Goal: Information Seeking & Learning: Check status

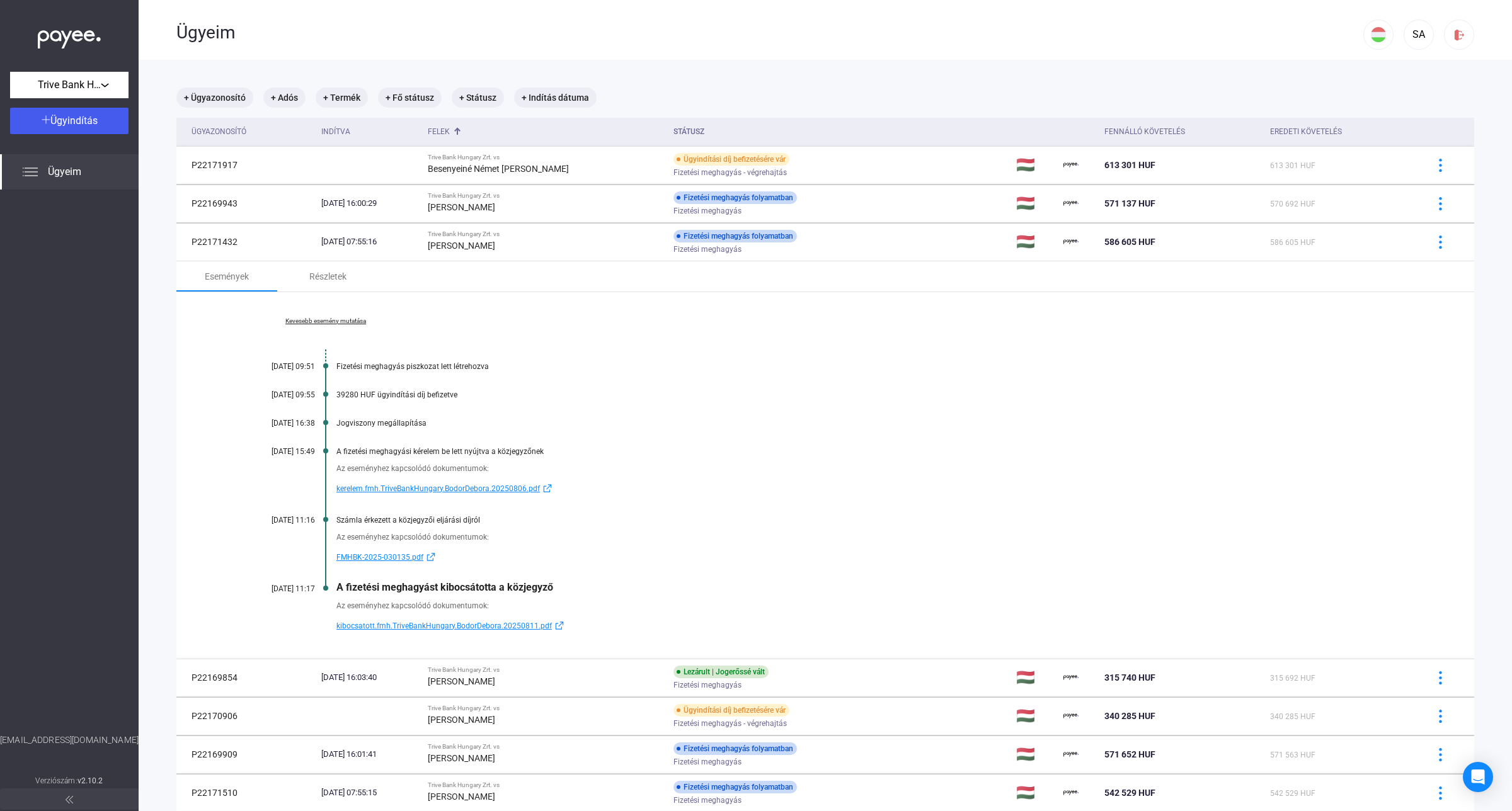
scroll to position [60, 0]
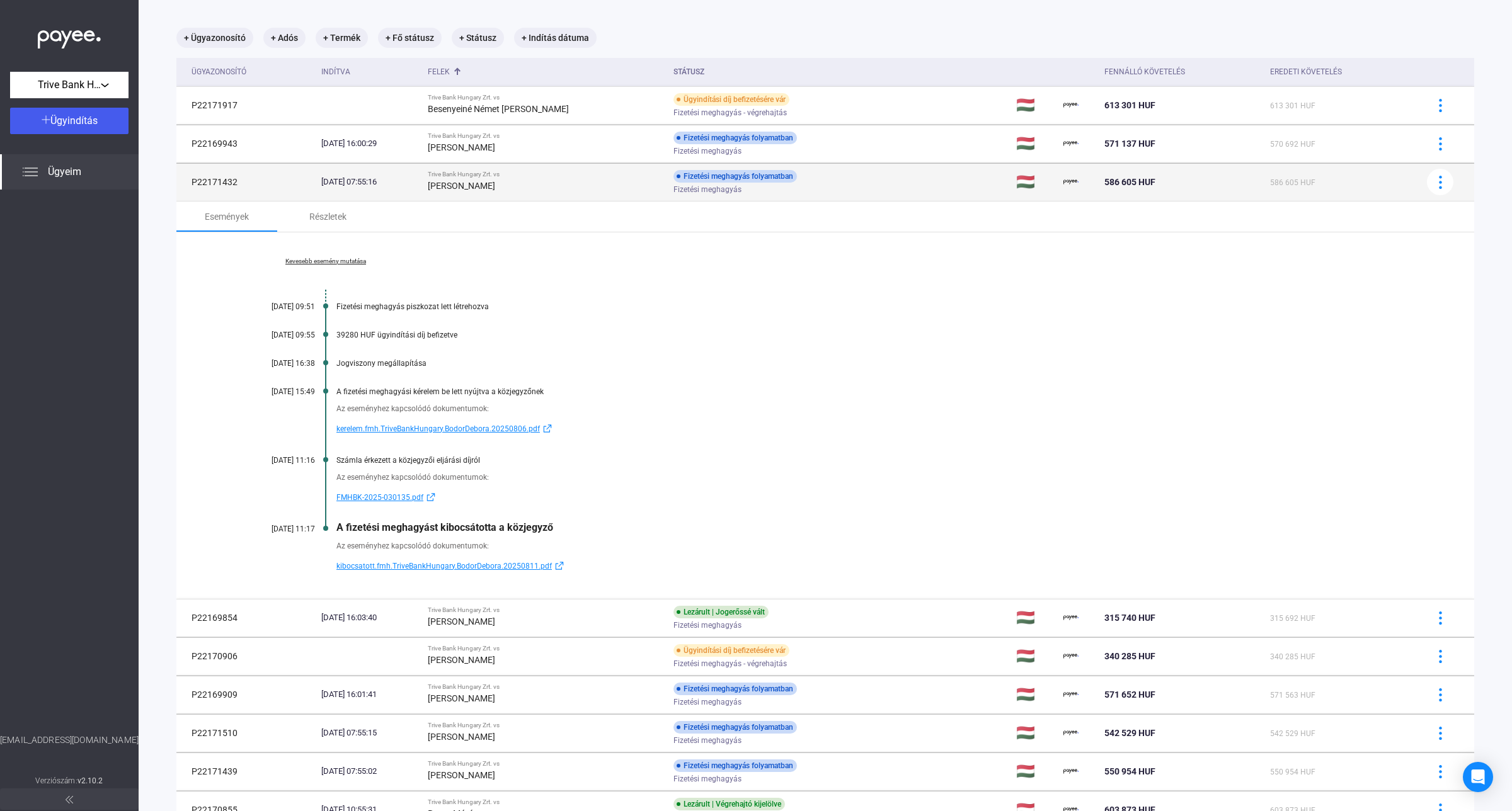
click at [490, 188] on strong "[PERSON_NAME]" at bounding box center [461, 185] width 67 height 10
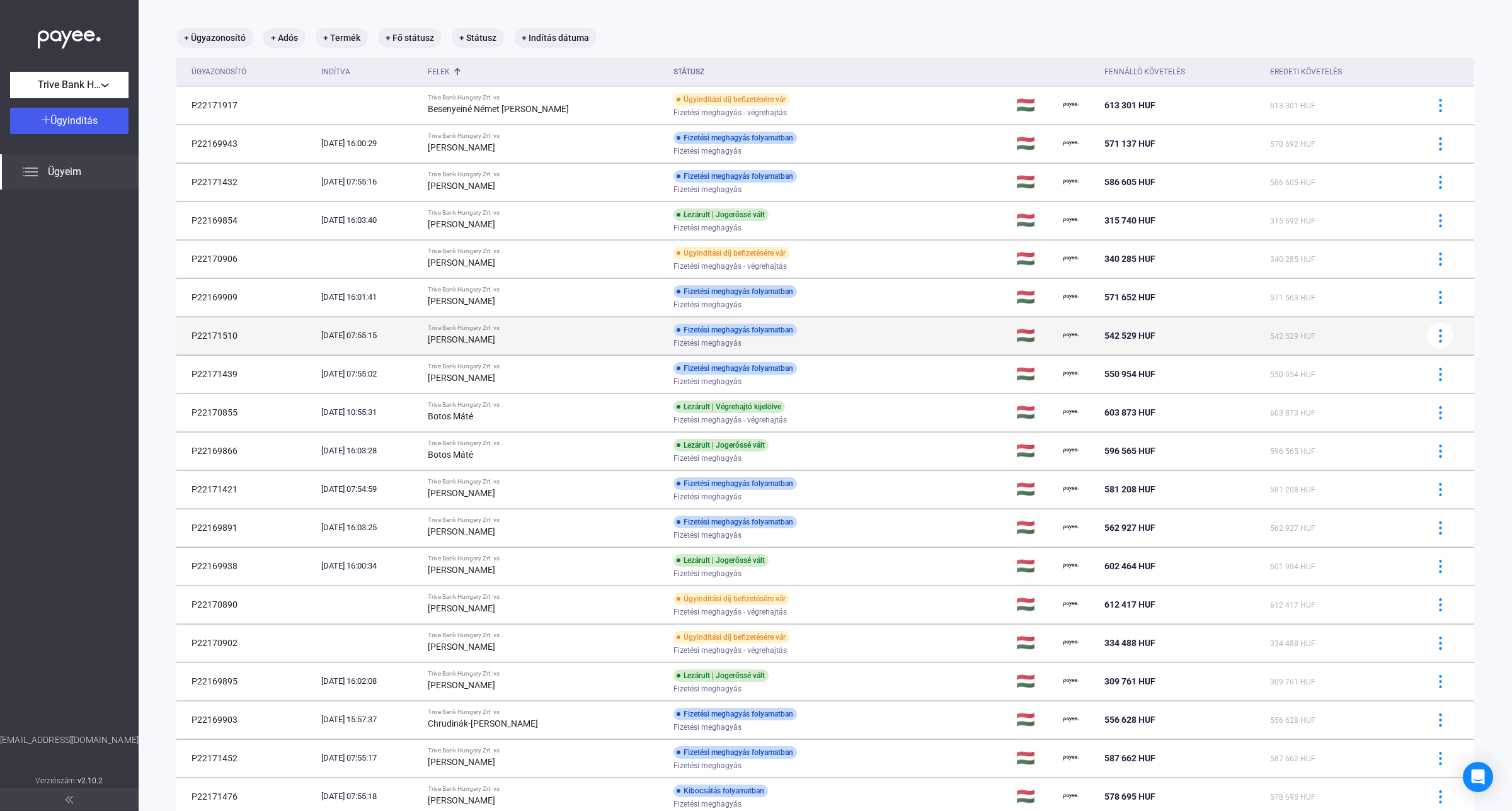
click at [494, 335] on strong "[PERSON_NAME]" at bounding box center [461, 339] width 67 height 10
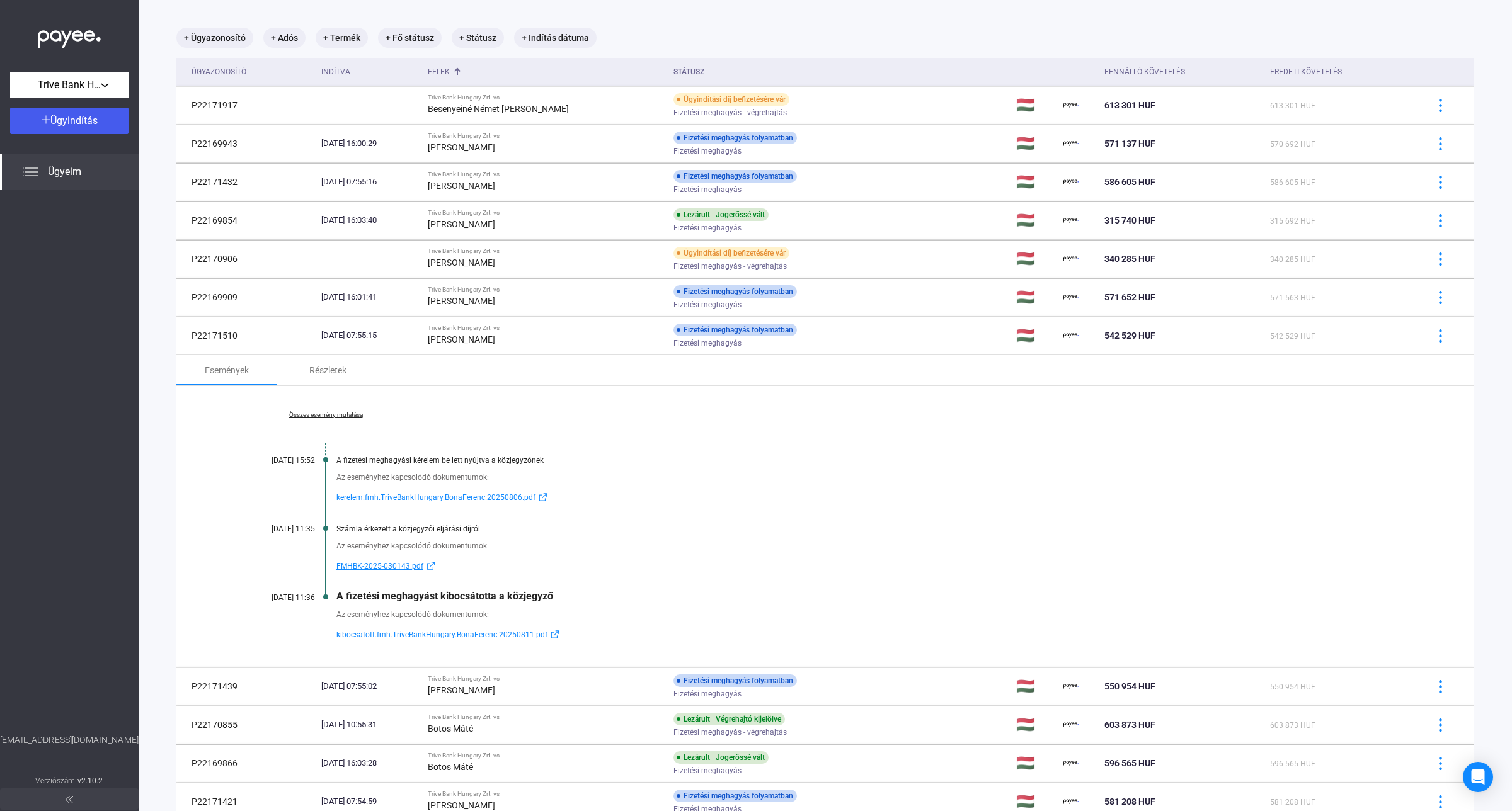
click at [336, 409] on div "Összes esemény mutatása [DATE] 15:52 A fizetési meghagyási kérelem be lett nyúj…" at bounding box center [825, 527] width 1297 height 282
click at [336, 414] on link "Összes esemény mutatása" at bounding box center [325, 415] width 173 height 8
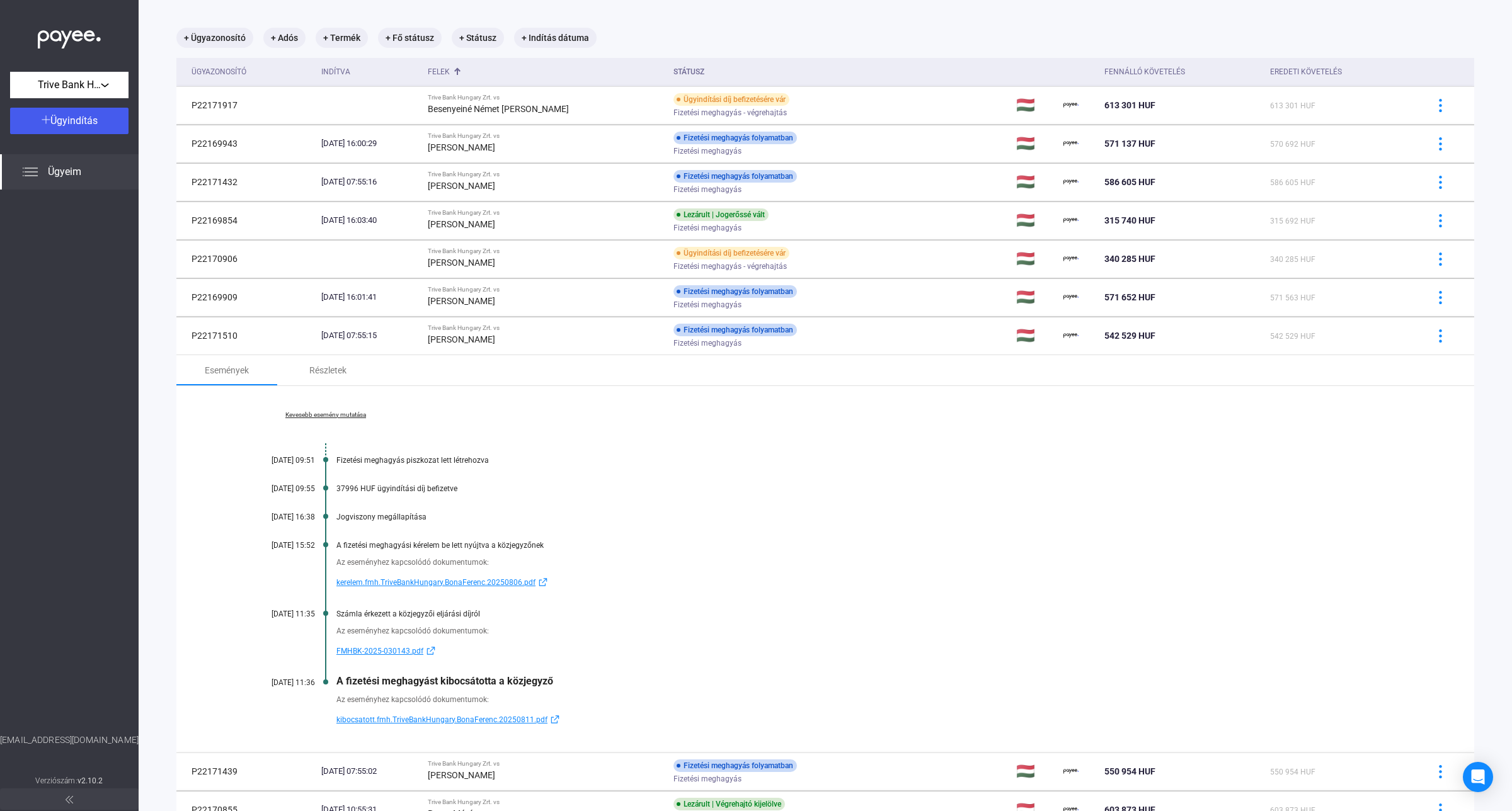
click at [374, 722] on span "kibocsatott.fmh.TriveBankHungary.BonaFerenc.20250811.pdf" at bounding box center [442, 720] width 211 height 15
click at [454, 721] on span "kibocsatott.fmh.TriveBankHungary.BonaFerenc.20250811.pdf" at bounding box center [442, 720] width 211 height 15
click at [536, 334] on div "[PERSON_NAME]" at bounding box center [545, 339] width 235 height 15
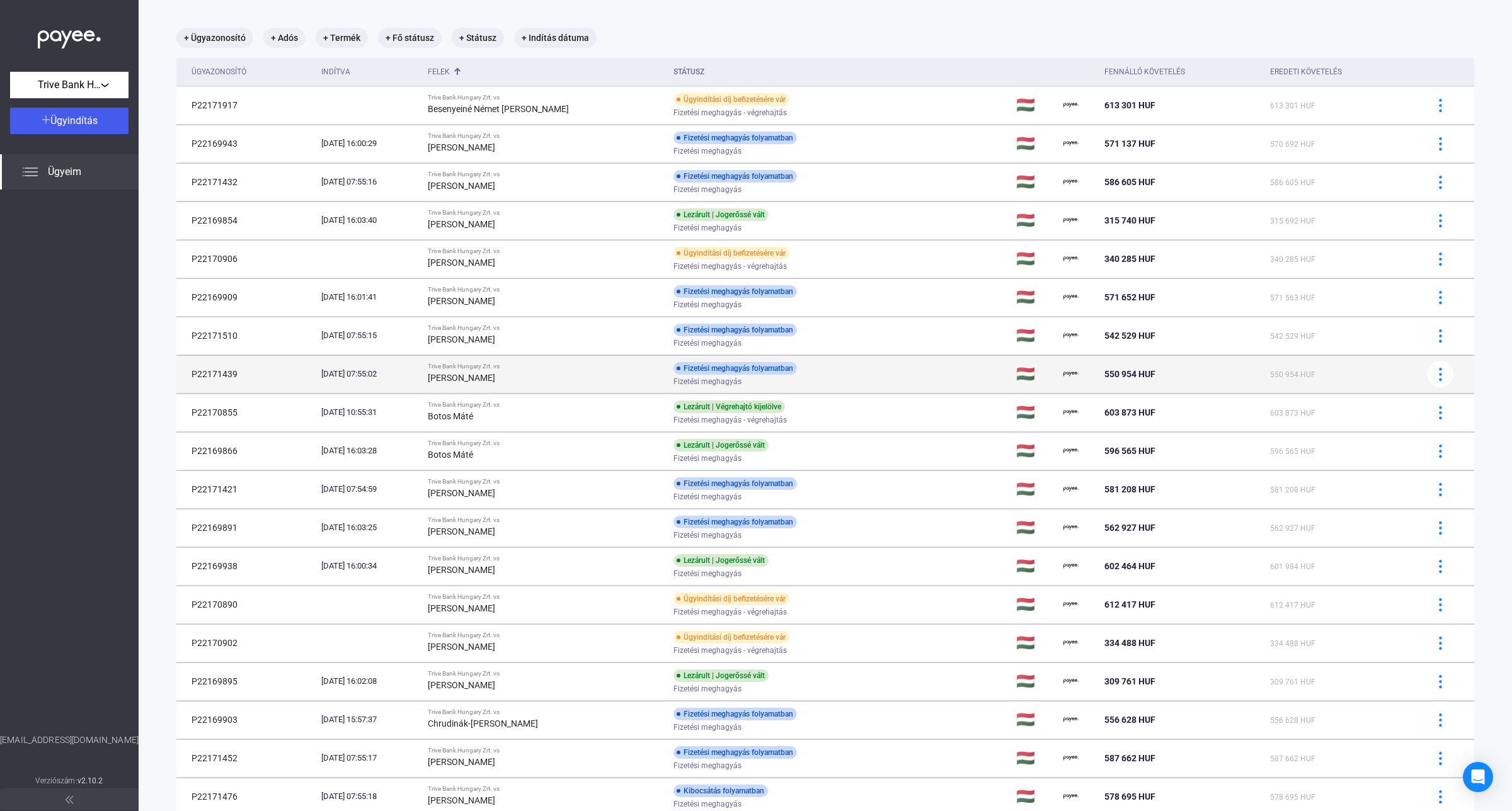
click at [546, 362] on td "Trive Bank Hungary Zrt. vs [PERSON_NAME]" at bounding box center [545, 374] width 246 height 38
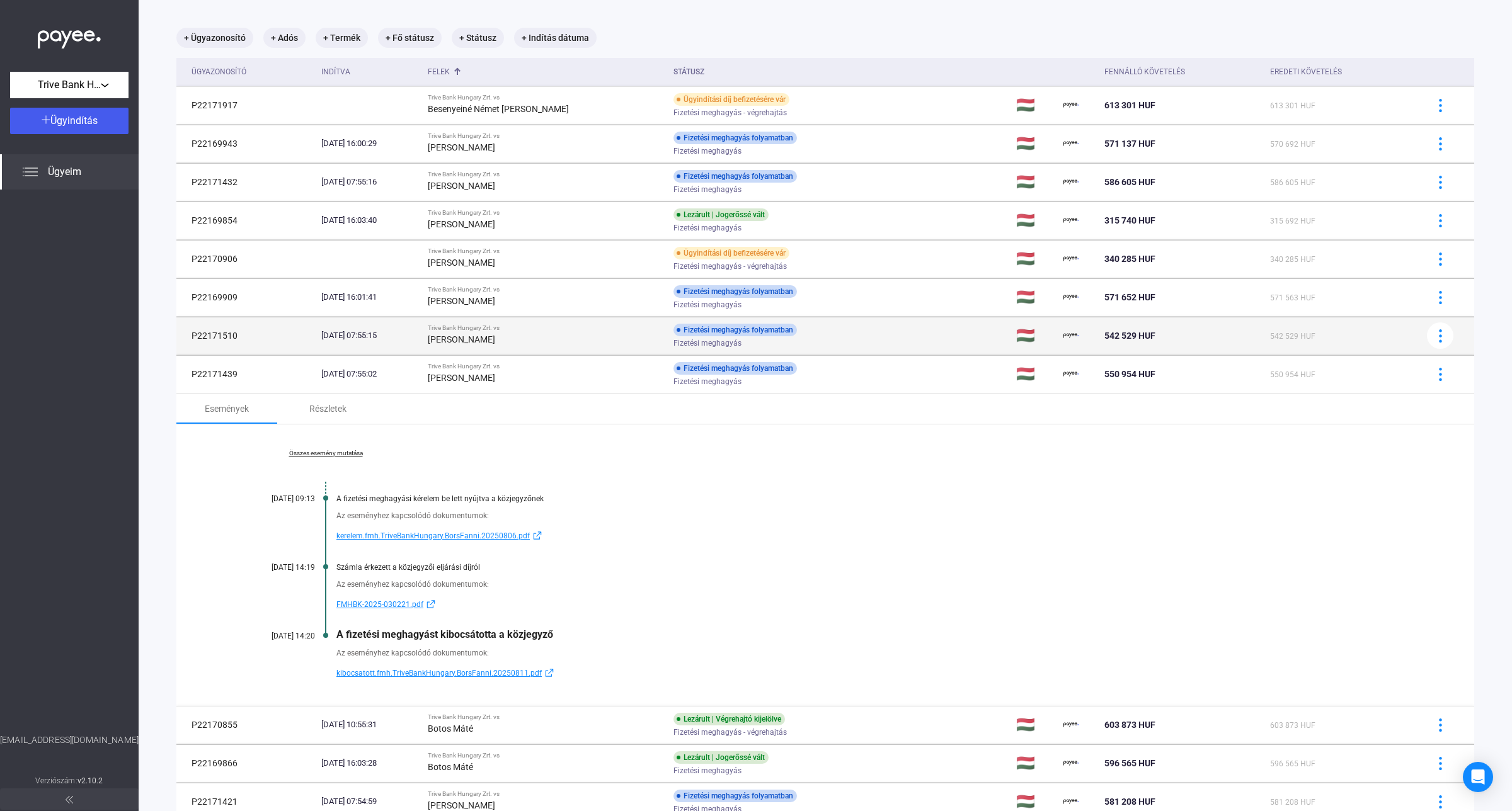
click at [471, 347] on td "Trive Bank Hungary Zrt. vs [PERSON_NAME]" at bounding box center [545, 336] width 246 height 38
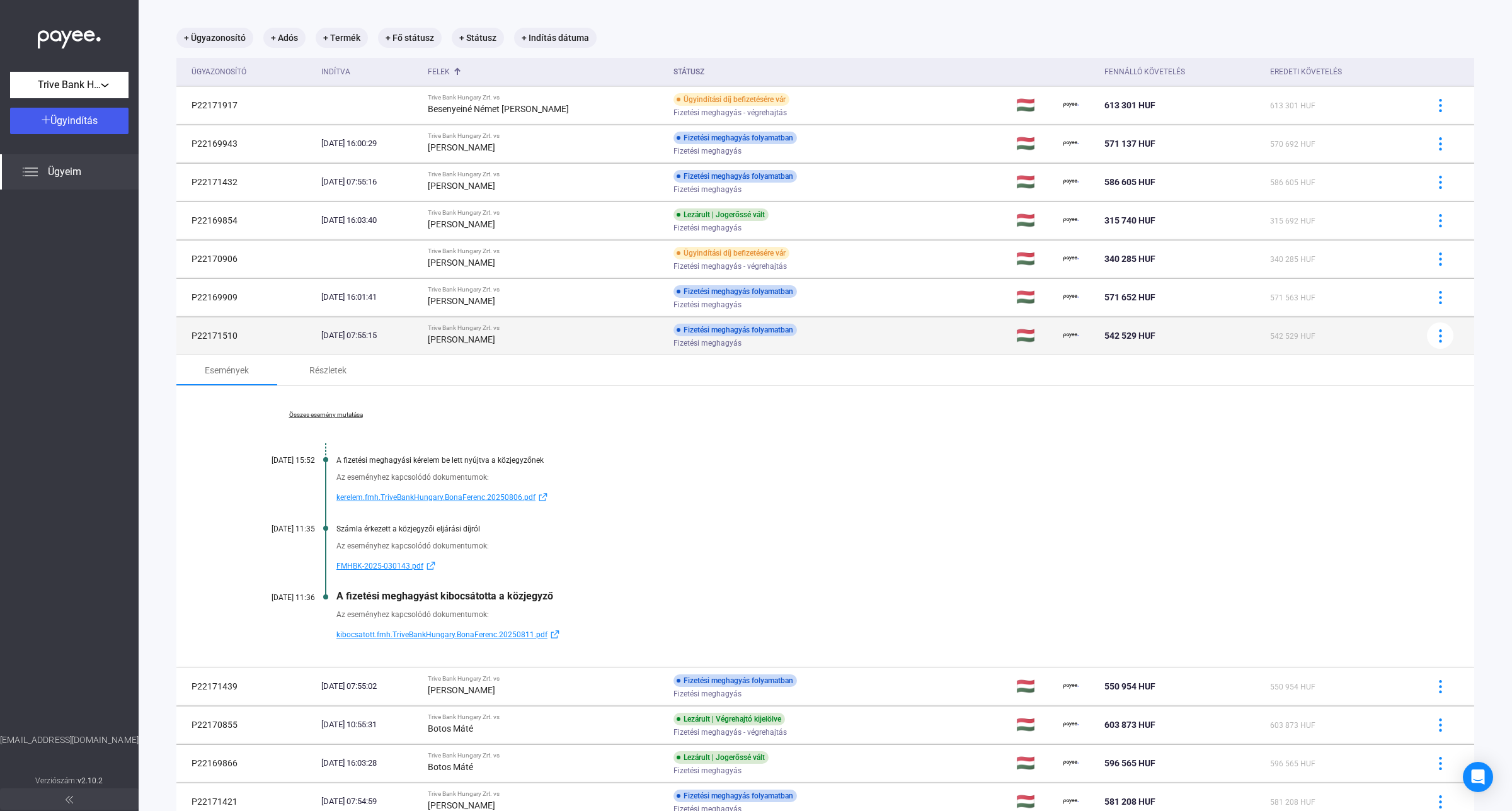
click at [471, 347] on td "Trive Bank Hungary Zrt. vs [PERSON_NAME]" at bounding box center [545, 336] width 246 height 38
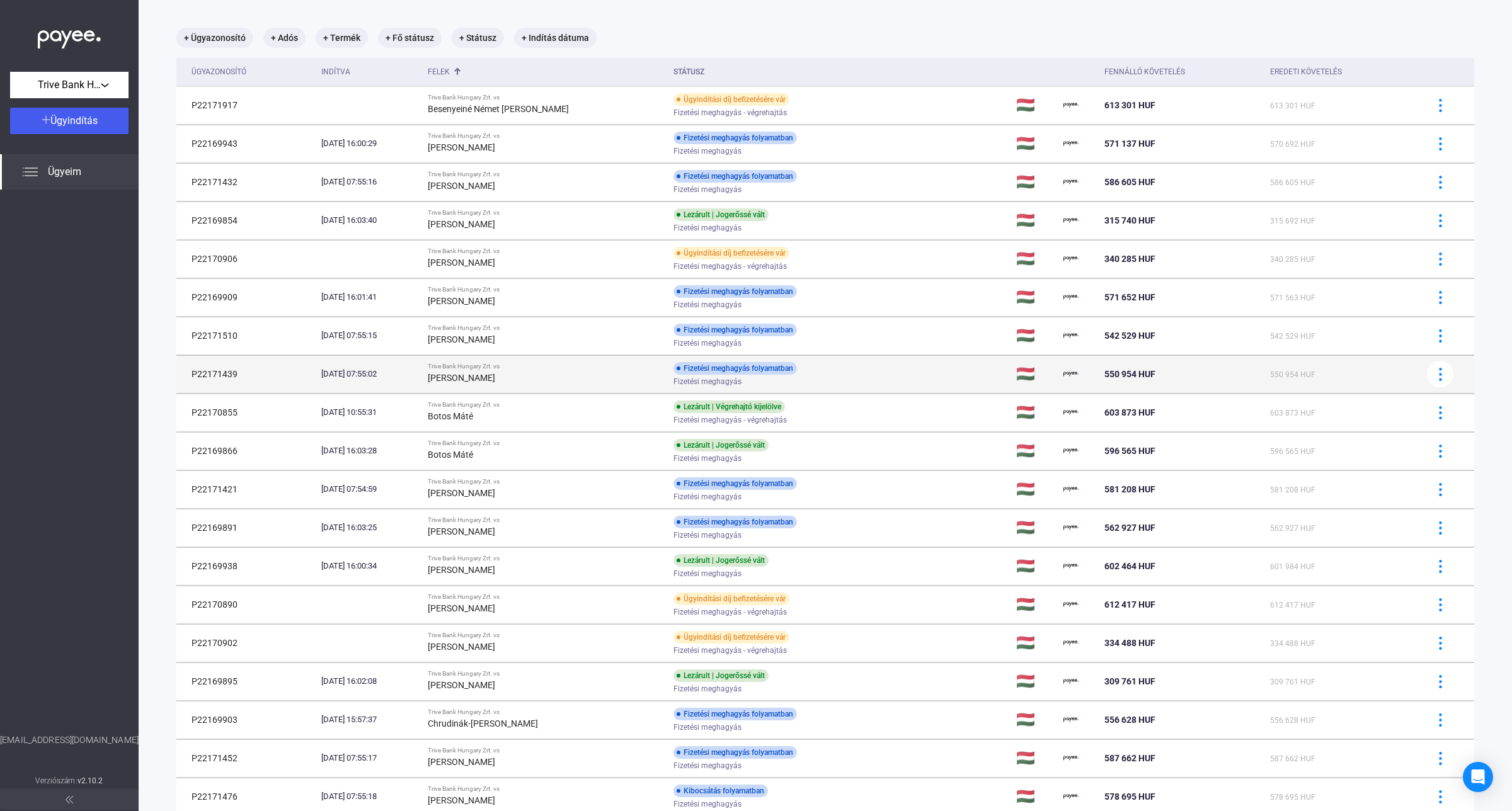
click at [473, 365] on div "Trive Bank Hungary Zrt. vs" at bounding box center [545, 366] width 235 height 8
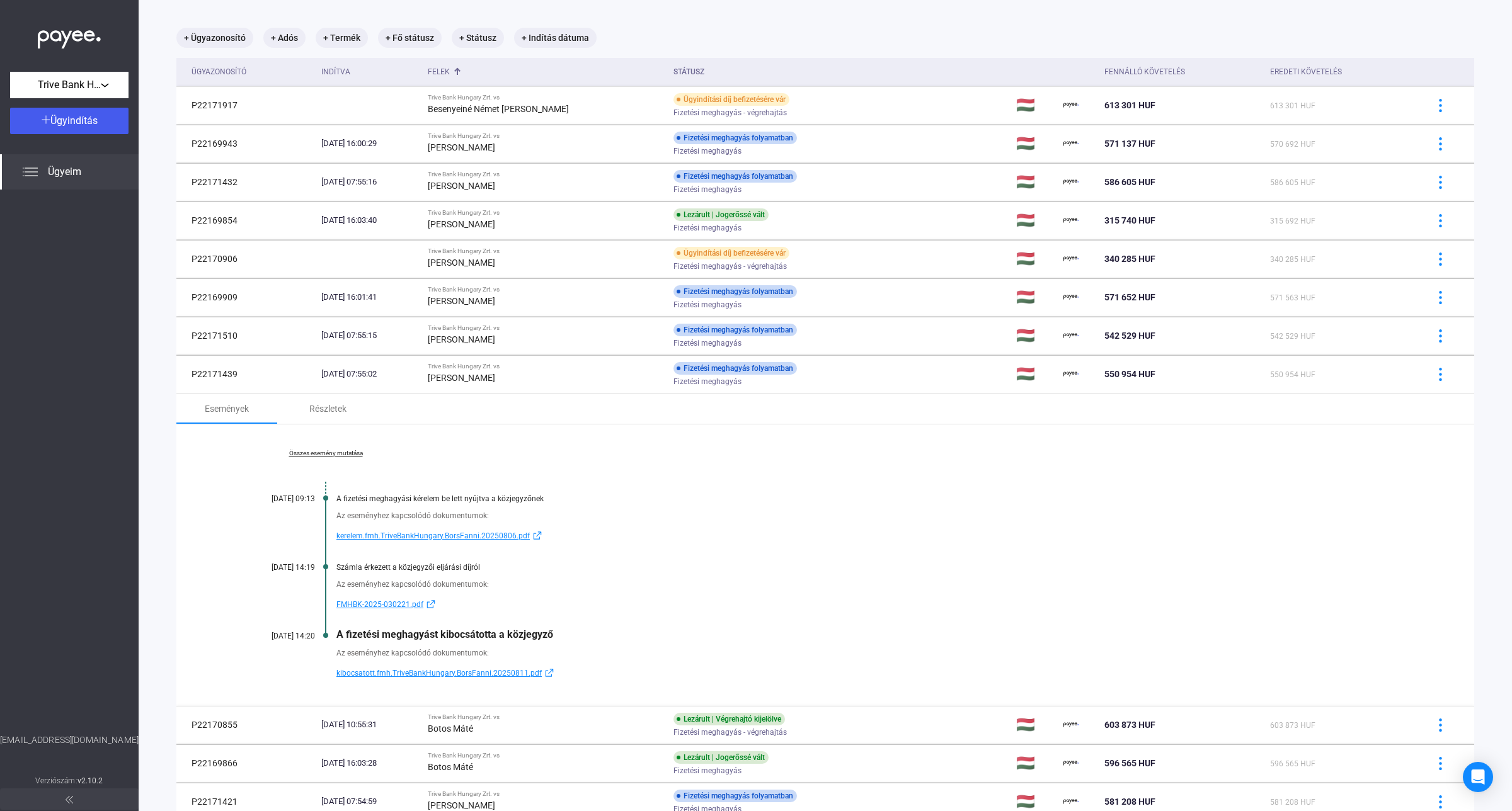
click at [344, 454] on link "Összes esemény mutatása" at bounding box center [325, 454] width 173 height 8
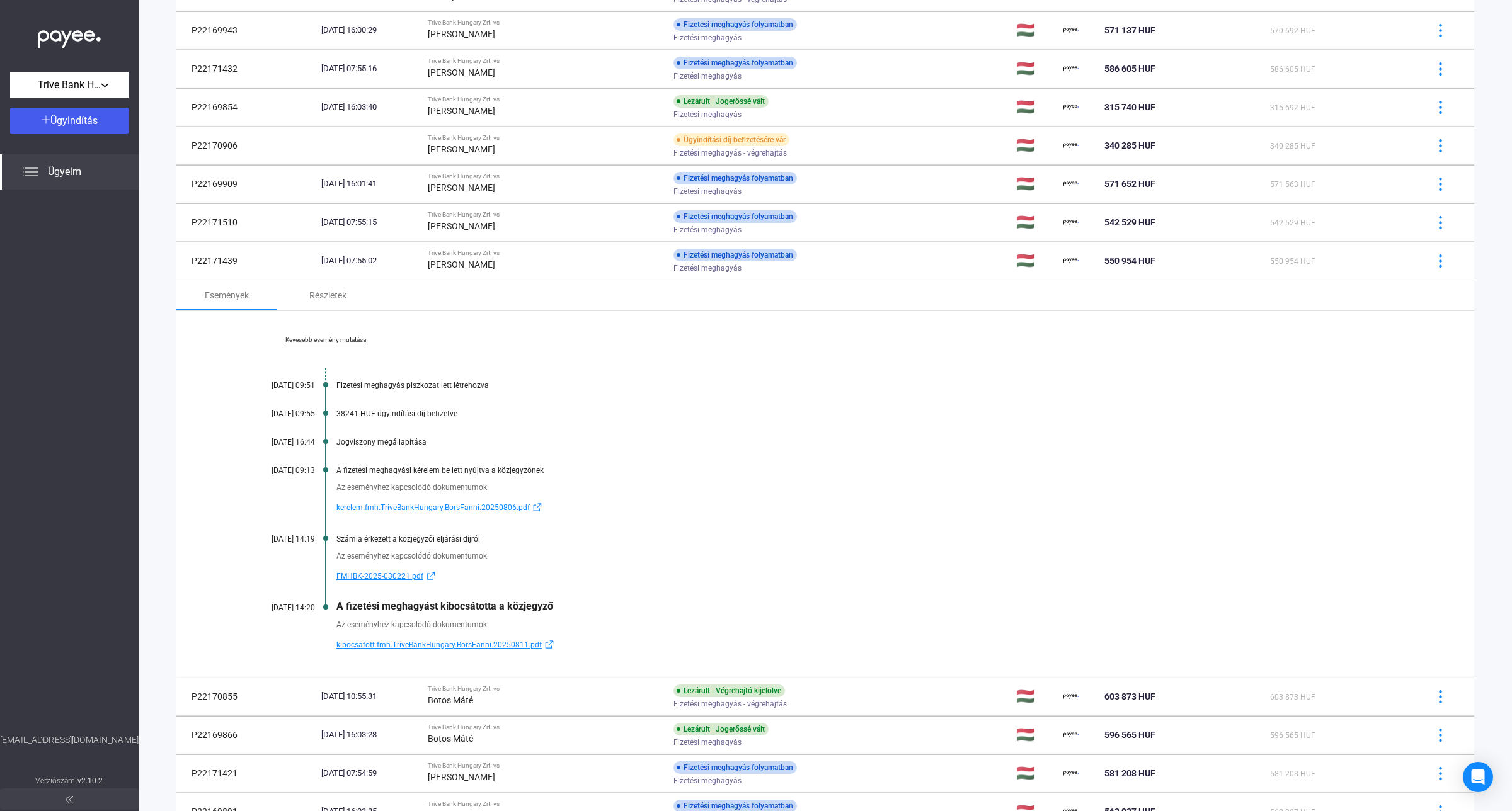
scroll to position [217, 0]
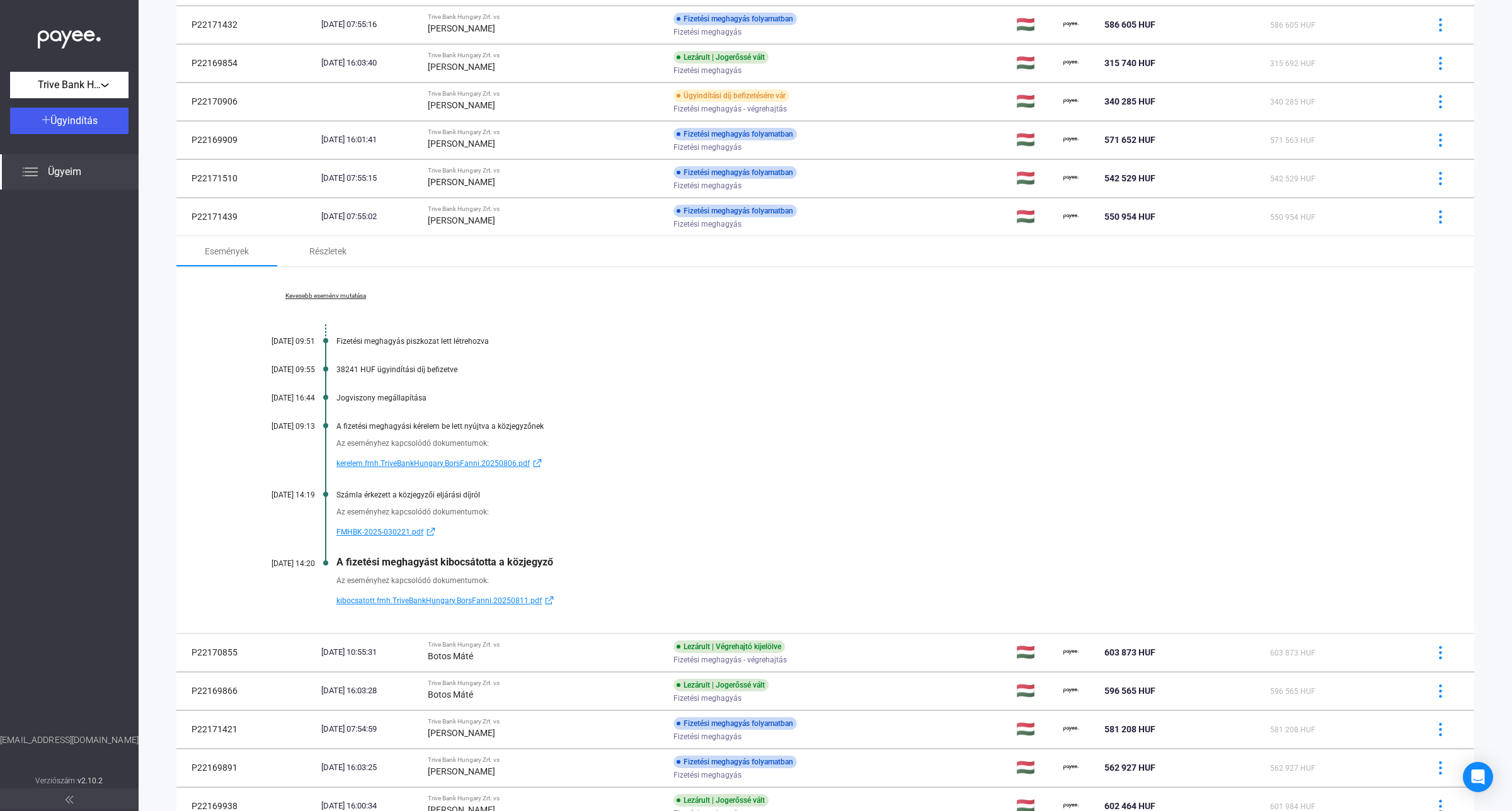
click at [406, 602] on span "kibocsatott.fmh.TriveBankHungary.BorsFanni.20250811.pdf" at bounding box center [439, 600] width 205 height 15
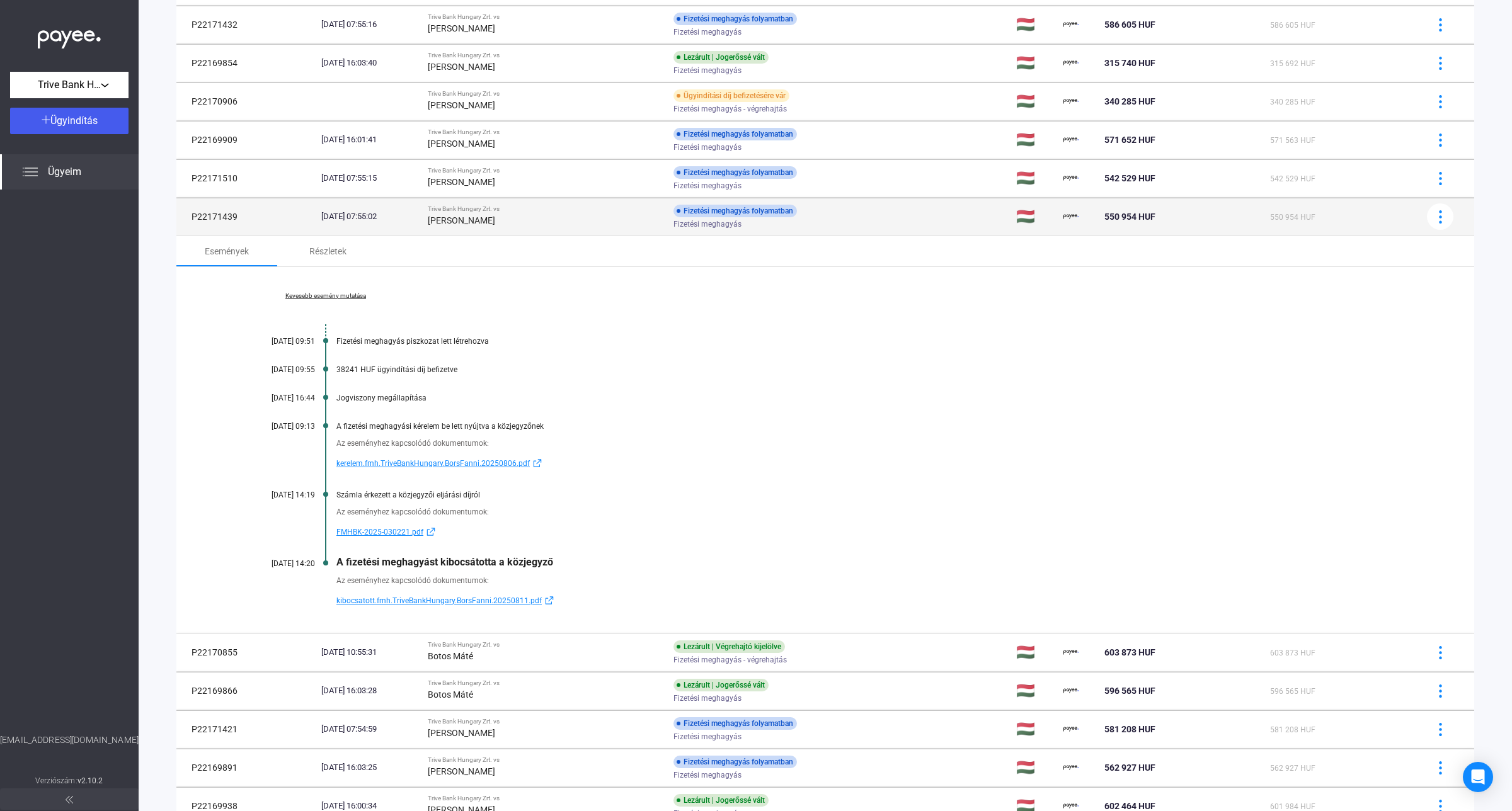
click at [418, 223] on div "[DATE] 07:55:02" at bounding box center [370, 216] width 96 height 12
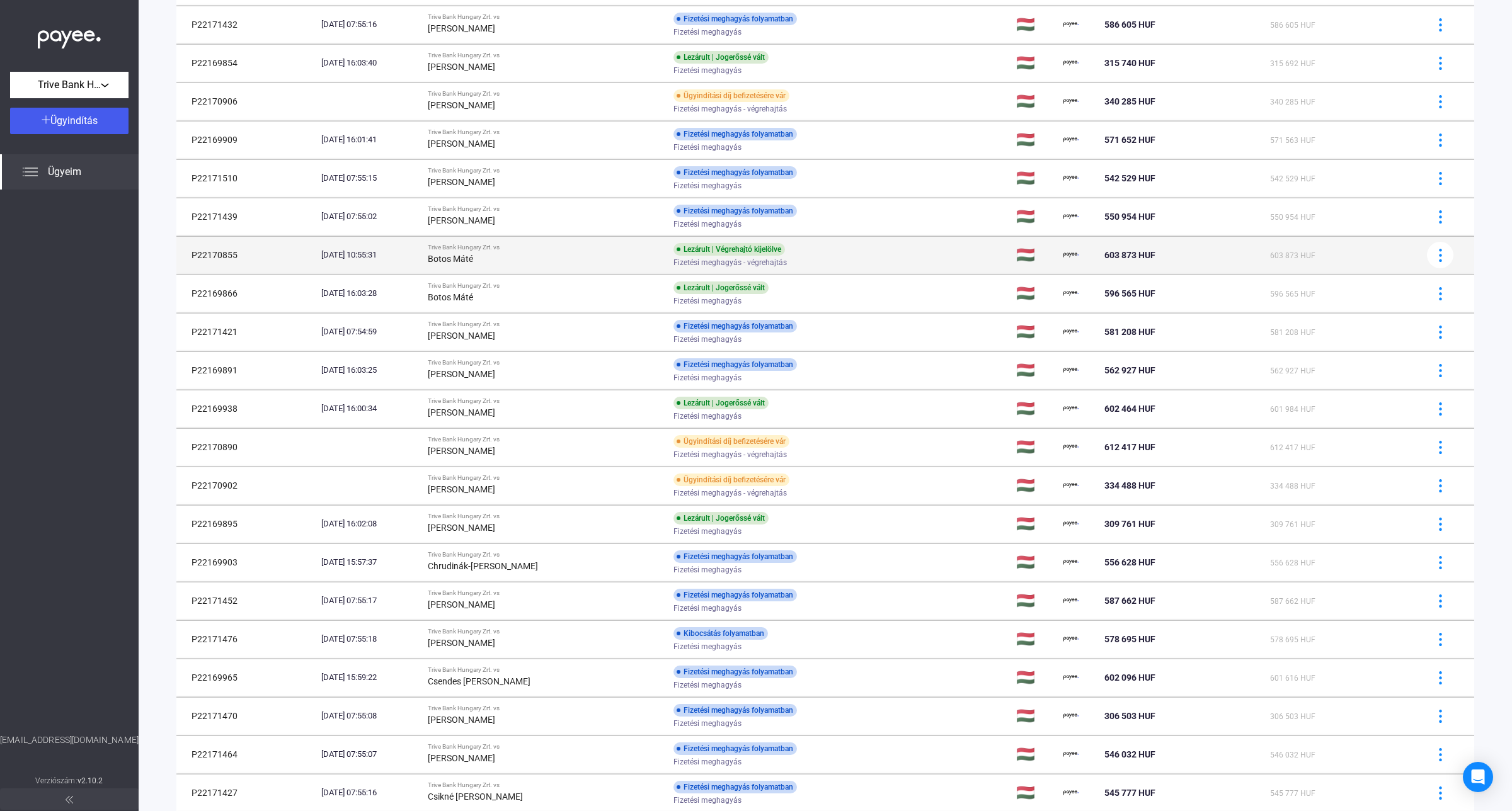
click at [668, 260] on td "Lezárult | Végrehajtó kijelölve Fizetési meghagyás - végrehajtás" at bounding box center [840, 255] width 343 height 38
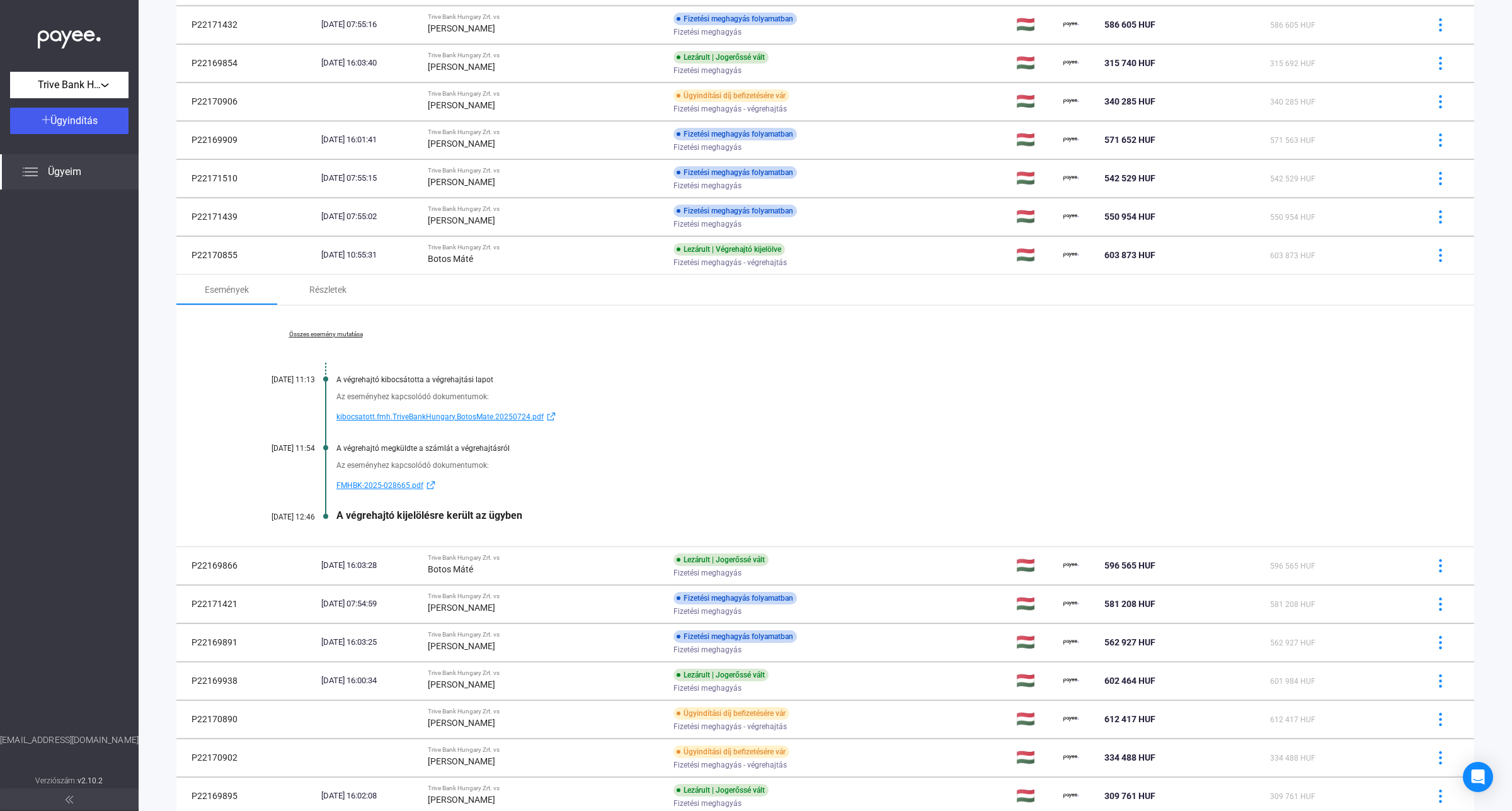
click at [342, 332] on link "Összes esemény mutatása" at bounding box center [325, 334] width 173 height 8
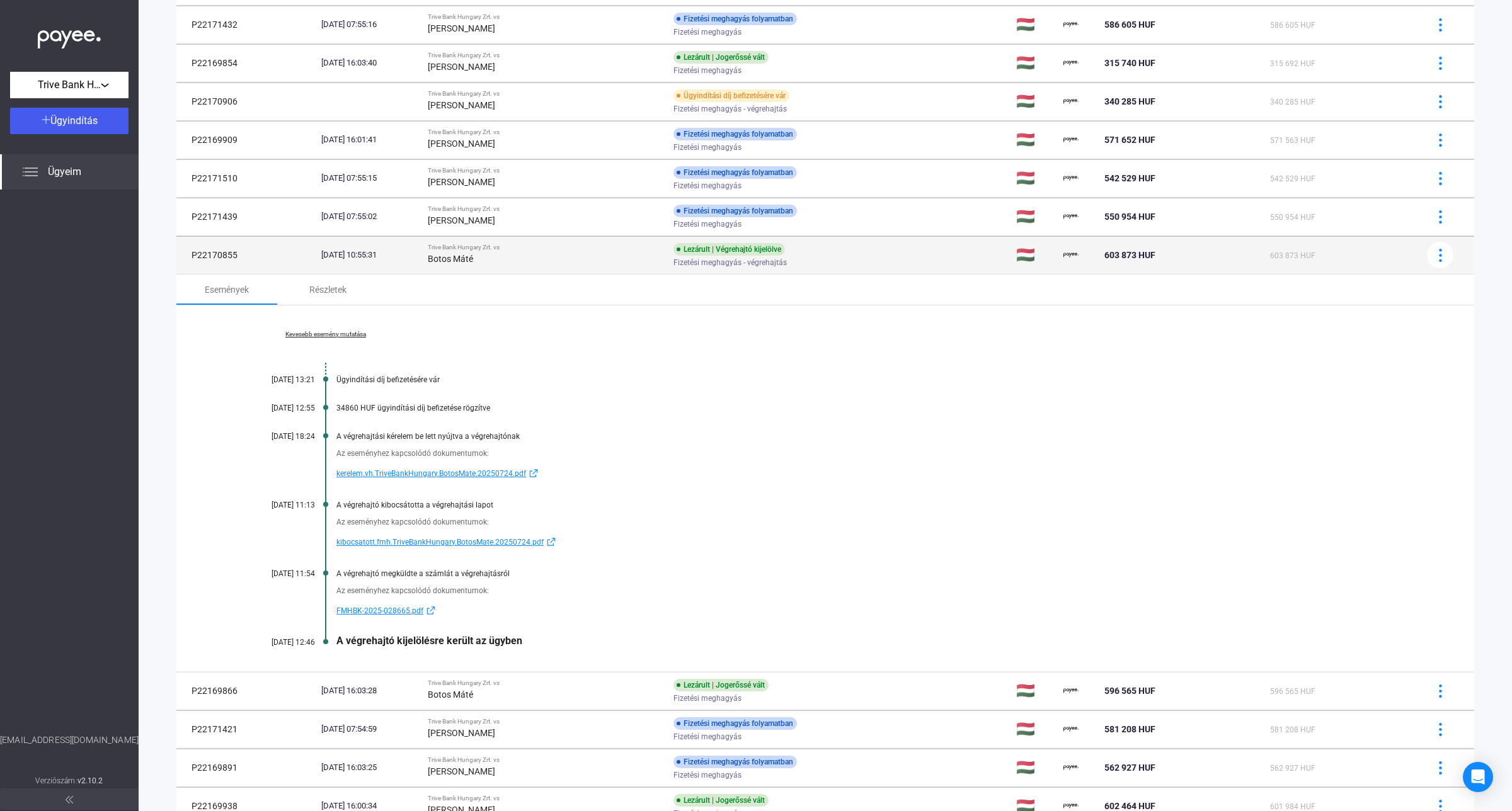
click at [569, 262] on div "Botos Máté" at bounding box center [545, 258] width 235 height 15
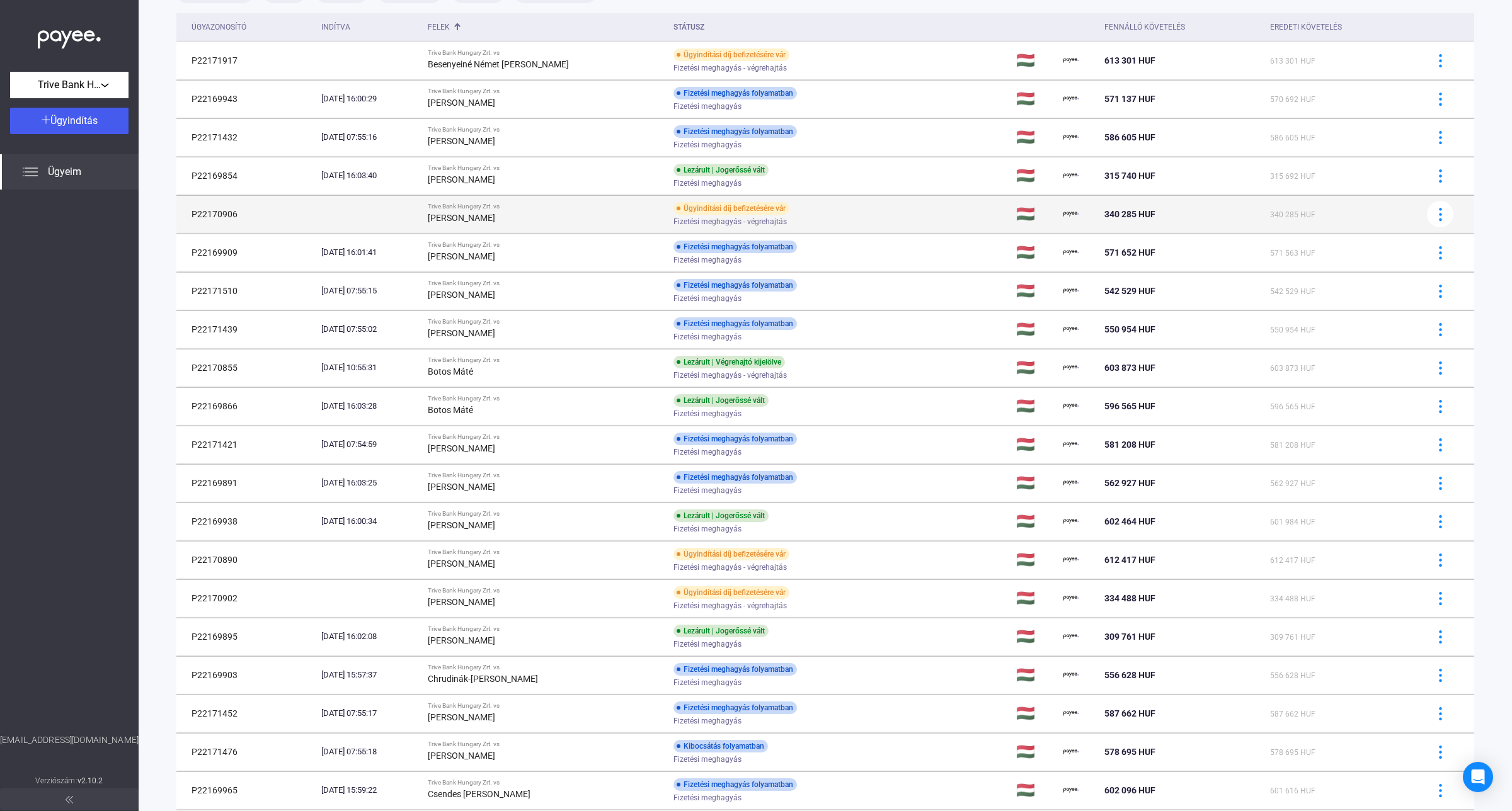
scroll to position [0, 0]
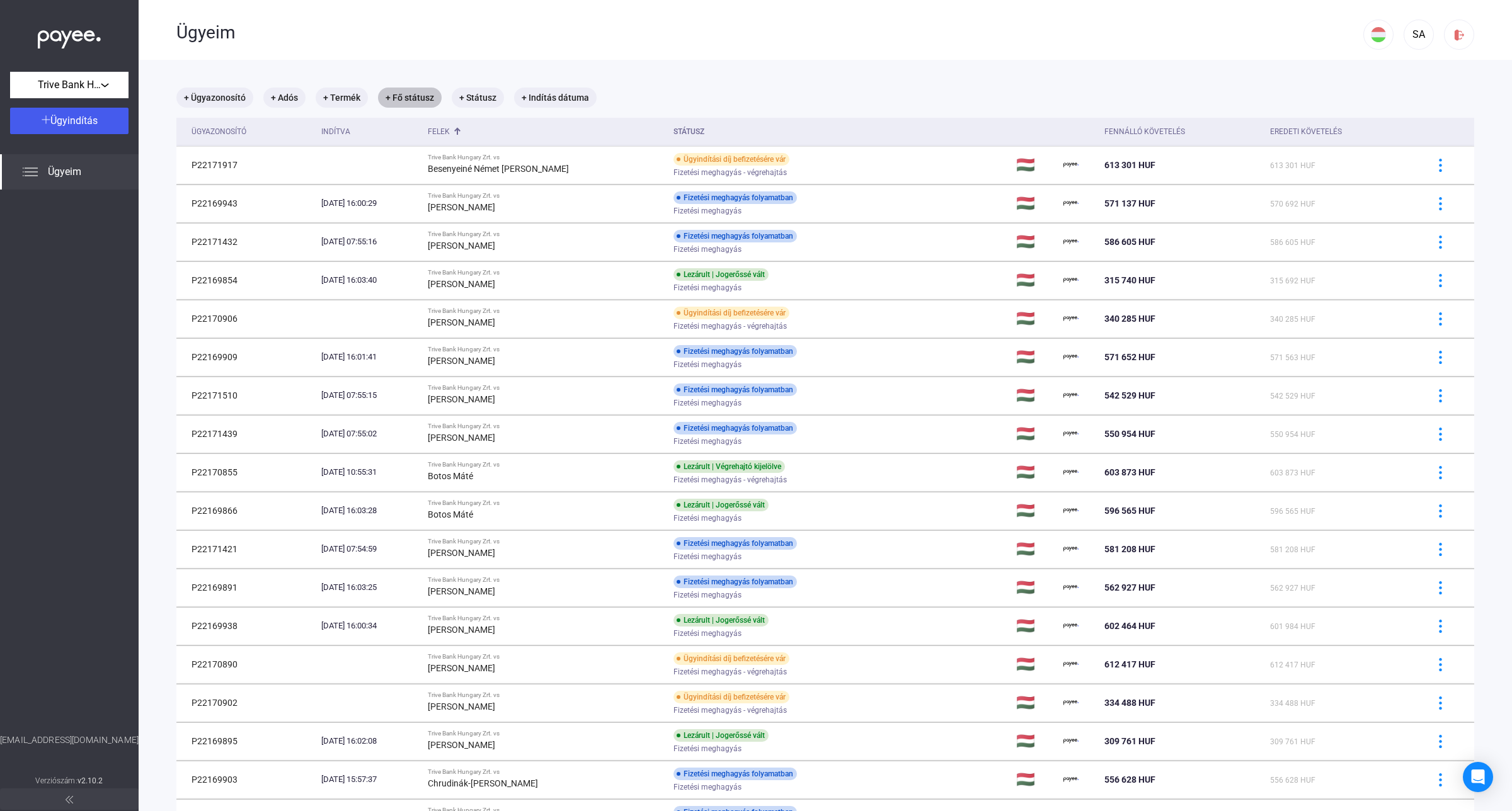
click at [410, 100] on mat-chip "+ Fő státusz" at bounding box center [410, 97] width 64 height 20
click at [448, 139] on div "Válassz..." at bounding box center [441, 136] width 81 height 15
click at [739, 33] on div at bounding box center [756, 406] width 1512 height 811
click at [527, 54] on div at bounding box center [756, 406] width 1512 height 811
click at [475, 98] on mat-chip "+ Státusz" at bounding box center [478, 97] width 52 height 20
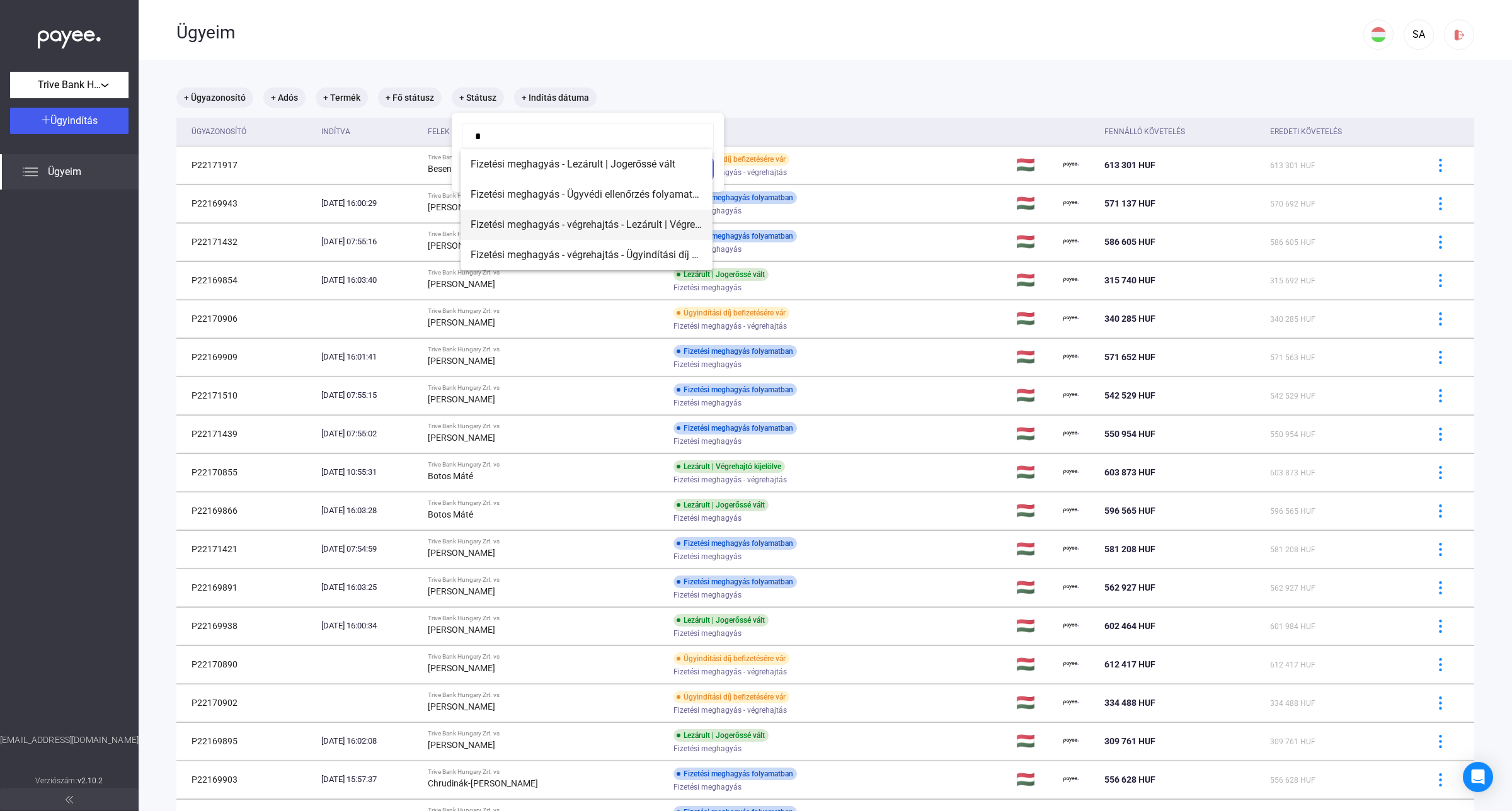
click at [545, 228] on span "Fizetési meghagyás - végrehajtás - Lezárult | Végrehajtó kijelölve" at bounding box center [587, 224] width 232 height 15
type input "**********"
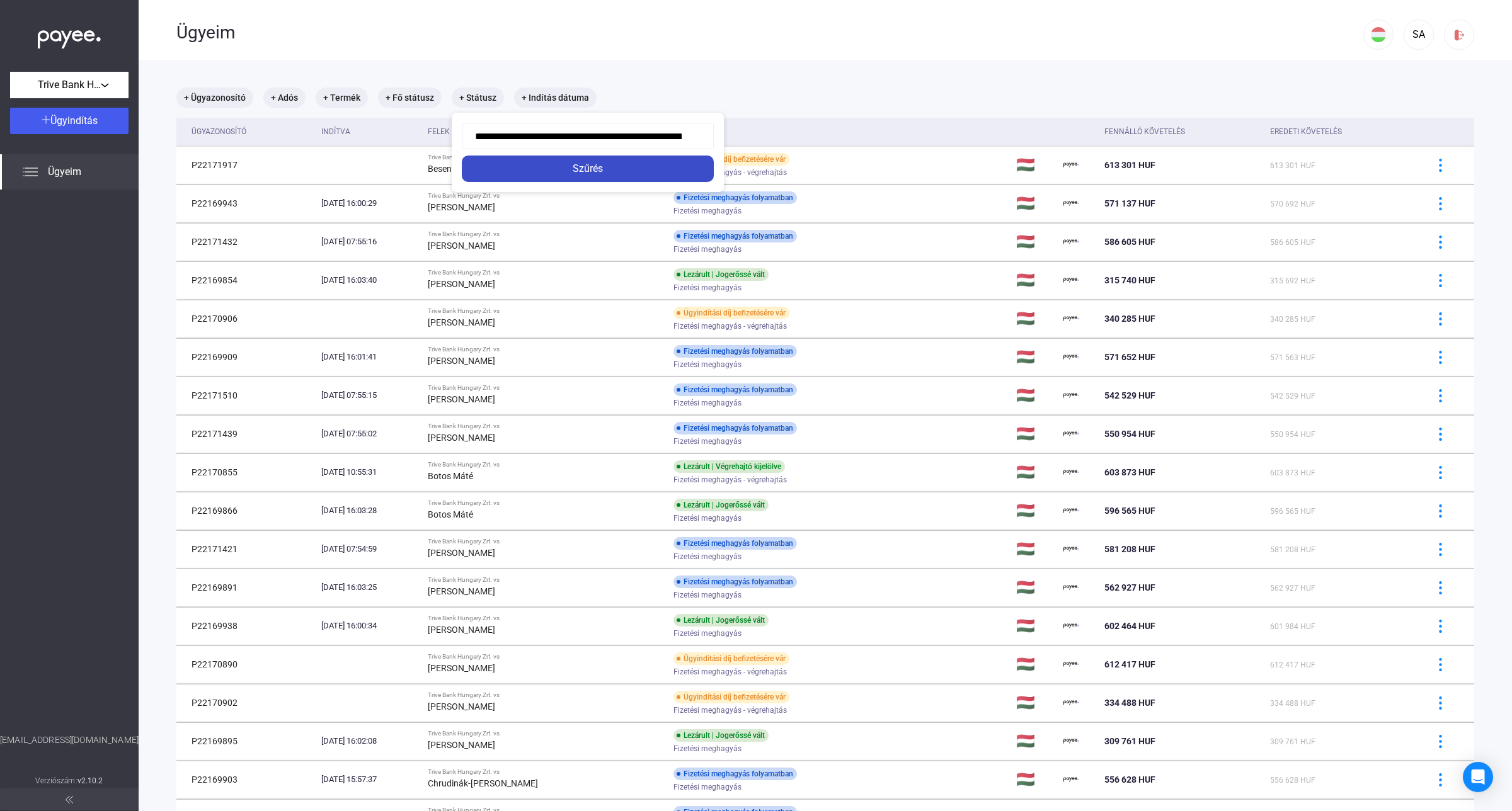
click at [557, 171] on div "Szűrés" at bounding box center [587, 168] width 245 height 15
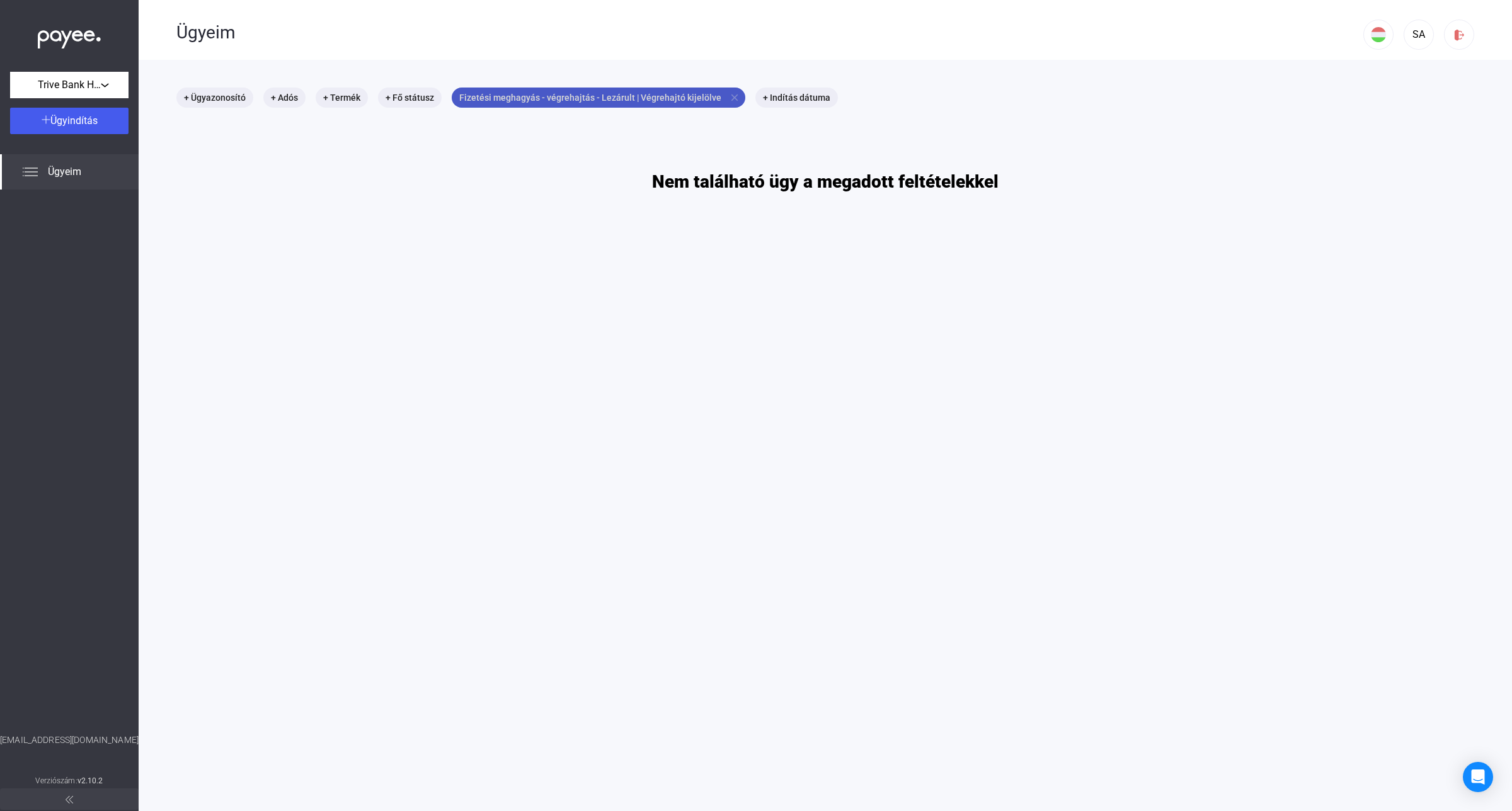
click at [654, 105] on mat-chip "Fizetési meghagyás - végrehajtás - Lezárult | Végrehajtó kijelölve close" at bounding box center [599, 97] width 293 height 20
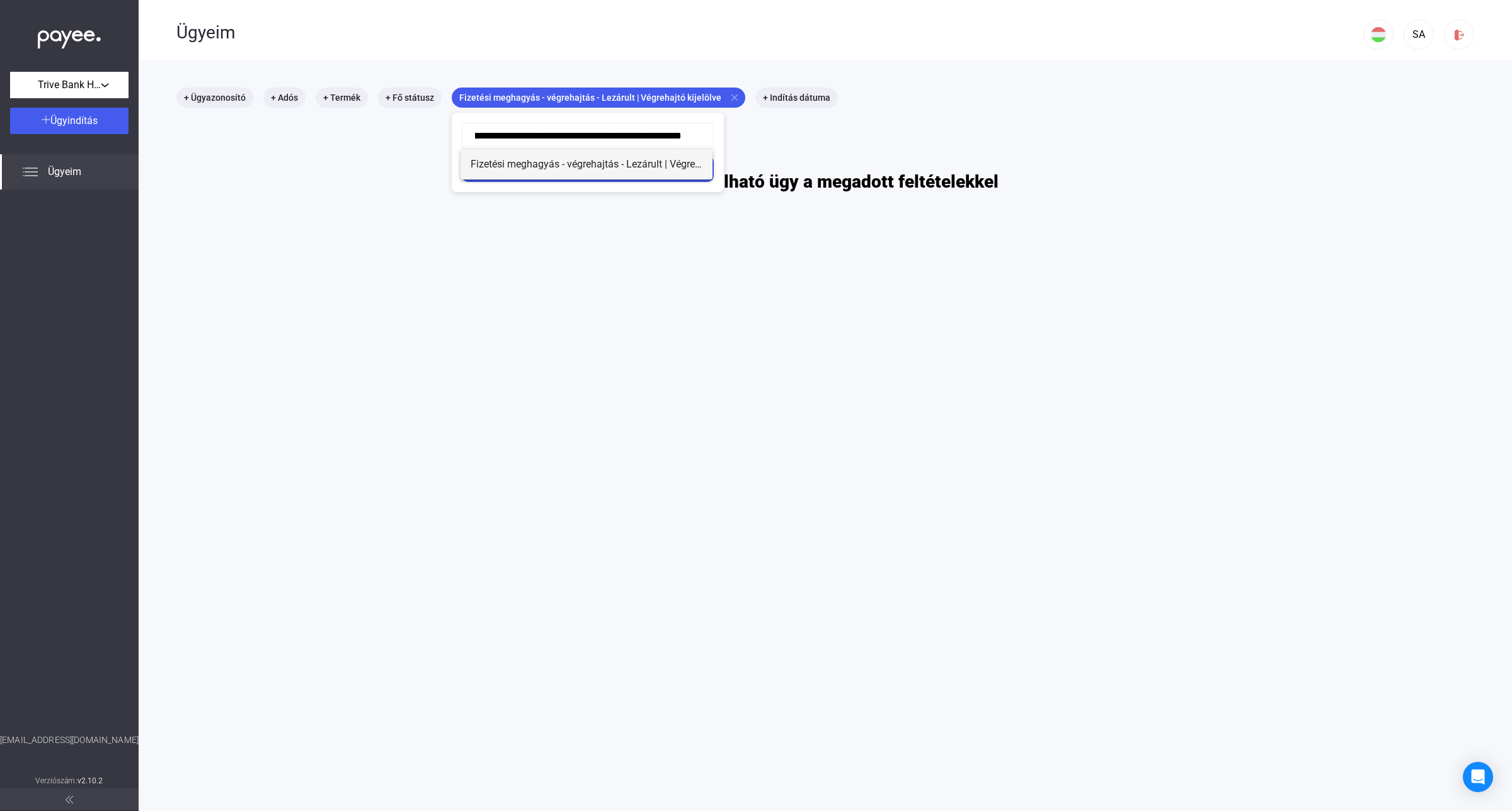
click at [643, 164] on span "Fizetési meghagyás - végrehajtás - Lezárult | Végrehajtó kijelölve" at bounding box center [587, 164] width 232 height 15
type input "**********"
click at [623, 171] on div "Szűrés" at bounding box center [587, 168] width 245 height 15
click at [647, 33] on div "Ügyeim" at bounding box center [770, 33] width 1187 height 22
